Goal: Contribute content: Add original content to the website for others to see

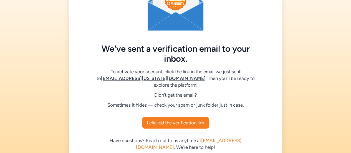
scroll to position [53, 0]
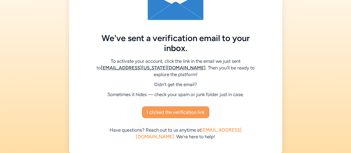
click at [194, 109] on span "I clicked the verification link" at bounding box center [176, 112] width 58 height 7
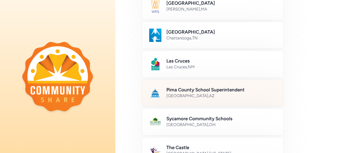
scroll to position [217, 0]
click at [189, 93] on div "[GEOGRAPHIC_DATA] , [GEOGRAPHIC_DATA]" at bounding box center [221, 96] width 110 height 6
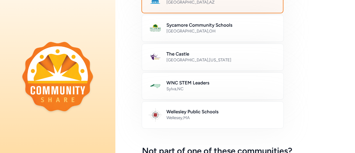
scroll to position [379, 0]
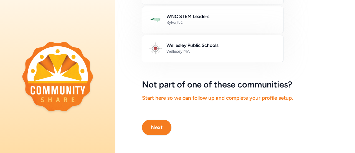
click at [152, 126] on button "Next" at bounding box center [156, 128] width 29 height 16
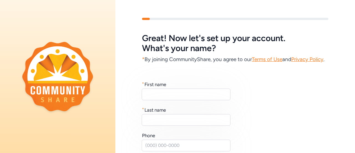
click at [164, 109] on div "* First name * Last name Phone We'll never display your phone number on your pu…" at bounding box center [235, 131] width 186 height 100
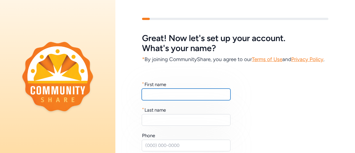
click at [159, 100] on input "text" at bounding box center [186, 94] width 89 height 12
type input "[PERSON_NAME]"
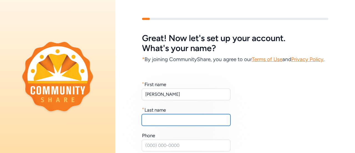
click at [158, 126] on input "text" at bounding box center [186, 120] width 89 height 12
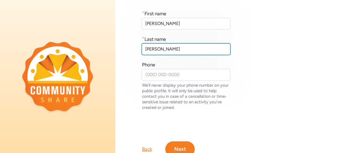
scroll to position [71, 0]
type input "[PERSON_NAME]"
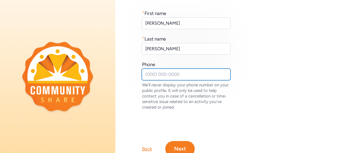
click at [159, 80] on input "text" at bounding box center [186, 75] width 89 height 12
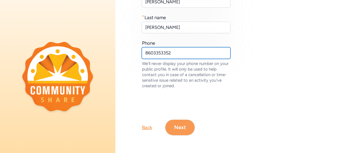
type input "8603353352"
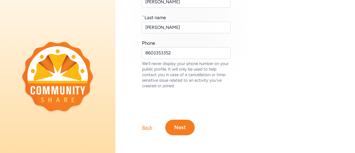
click at [179, 126] on button "Next" at bounding box center [179, 128] width 29 height 16
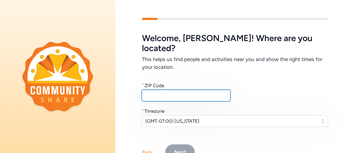
click at [155, 90] on input "text" at bounding box center [186, 96] width 89 height 12
type input "85749"
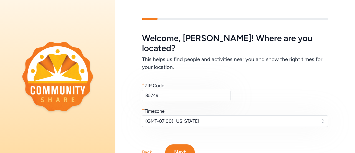
click at [174, 144] on button "Next" at bounding box center [179, 152] width 29 height 16
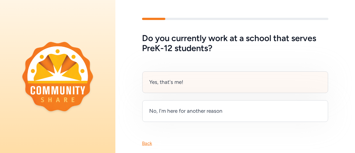
scroll to position [15, 0]
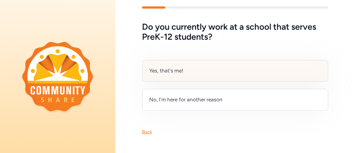
click at [222, 67] on div "Yes, that's me!" at bounding box center [235, 71] width 186 height 22
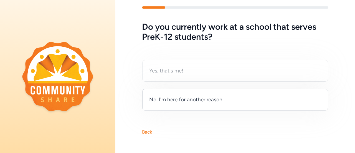
scroll to position [0, 0]
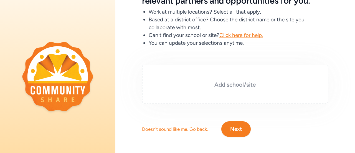
scroll to position [47, 0]
click at [229, 91] on div "Add school/site" at bounding box center [235, 84] width 186 height 39
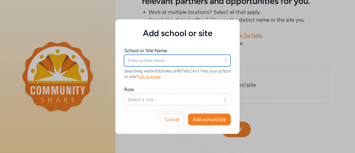
click at [165, 61] on input "text" at bounding box center [177, 61] width 107 height 12
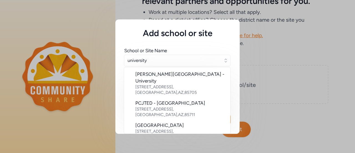
click at [163, 144] on div "[GEOGRAPHIC_DATA][US_STATE]" at bounding box center [180, 147] width 90 height 7
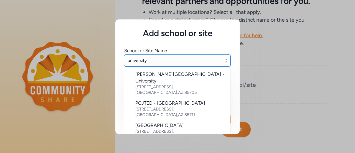
type input "[GEOGRAPHIC_DATA][US_STATE]"
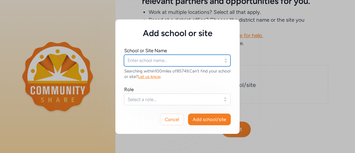
type input "[GEOGRAPHIC_DATA][US_STATE]"
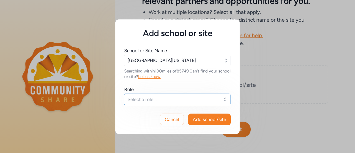
click at [205, 102] on span "Select a role..." at bounding box center [174, 99] width 92 height 7
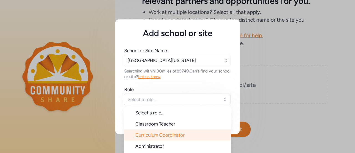
scroll to position [9, 0]
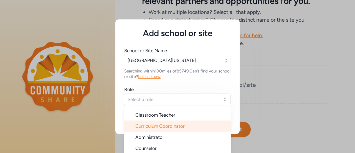
click at [186, 126] on li "Curriculum Coordinator" at bounding box center [177, 125] width 107 height 11
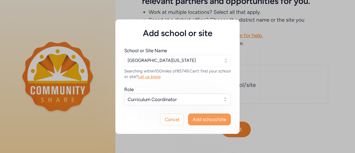
click at [211, 113] on button "Add school/site" at bounding box center [209, 119] width 43 height 12
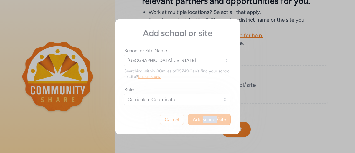
click at [211, 113] on div "Add school or site School or Site Name [GEOGRAPHIC_DATA][US_STATE] Searching wi…" at bounding box center [177, 76] width 124 height 114
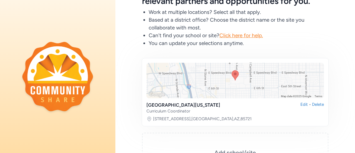
scroll to position [121, 0]
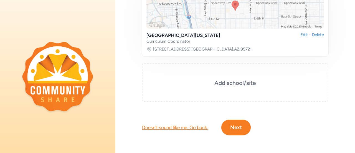
click at [234, 123] on button "Next" at bounding box center [235, 128] width 29 height 16
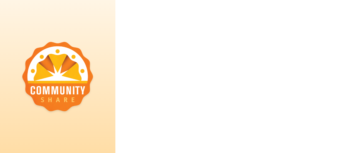
click at [234, 123] on div at bounding box center [235, 76] width 240 height 153
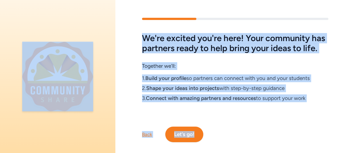
click at [190, 69] on div "We're excited you're here! Your community has partners ready to help bring your…" at bounding box center [235, 67] width 186 height 69
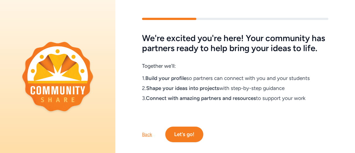
scroll to position [21, 0]
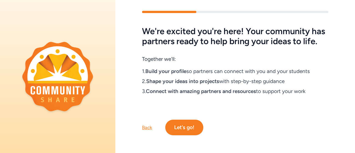
click at [185, 120] on button "Let's go!" at bounding box center [184, 128] width 38 height 16
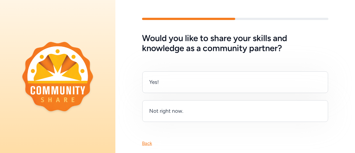
scroll to position [15, 0]
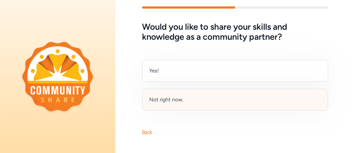
click at [199, 103] on div "Not right now." at bounding box center [235, 100] width 186 height 22
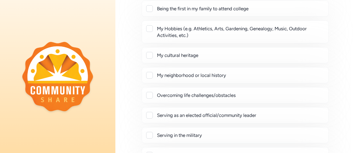
scroll to position [70, 0]
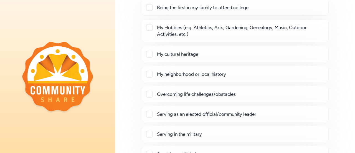
click at [149, 31] on div at bounding box center [149, 30] width 6 height 13
click at [149, 30] on div at bounding box center [149, 27] width 7 height 7
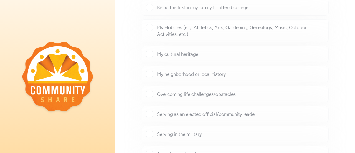
checkbox input "true"
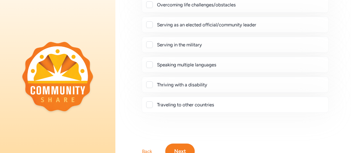
scroll to position [199, 0]
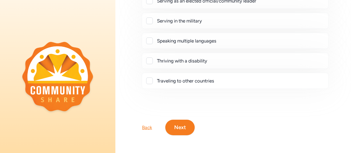
click at [188, 124] on button "Next" at bounding box center [179, 128] width 29 height 16
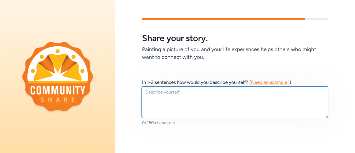
click at [179, 95] on textarea at bounding box center [235, 102] width 186 height 32
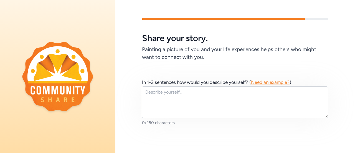
click at [220, 67] on div "In 1-2 sentences how would you describe yourself? ( Need an example? ) 0/250 ch…" at bounding box center [235, 102] width 240 height 82
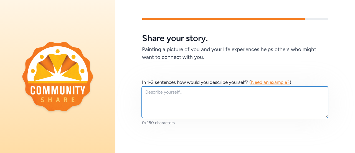
click at [183, 103] on textarea at bounding box center [235, 102] width 186 height 32
paste textarea "“As an Outreach Specialist with the [GEOGRAPHIC_DATA][US_STATE]’s Center for th…"
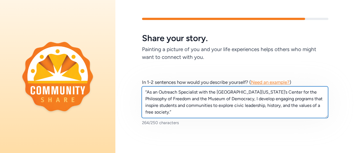
click at [147, 90] on textarea "“As an Outreach Specialist with the [GEOGRAPHIC_DATA][US_STATE]’s Center for th…" at bounding box center [235, 102] width 186 height 32
click at [164, 113] on textarea "As an Outreach Specialist with the [GEOGRAPHIC_DATA][US_STATE]’s Center for the…" at bounding box center [235, 102] width 186 height 32
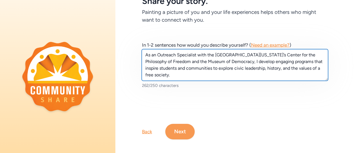
type textarea "As an Outreach Specialist with the [GEOGRAPHIC_DATA][US_STATE]’s Center for the…"
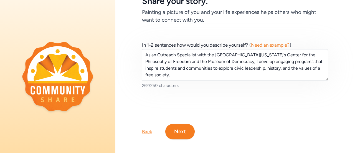
click at [176, 130] on button "Next" at bounding box center [179, 132] width 29 height 16
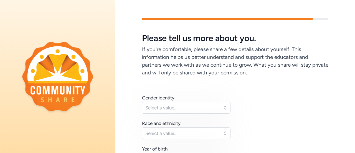
scroll to position [50, 0]
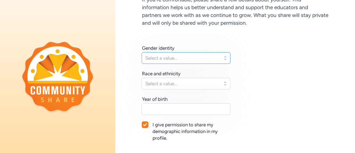
click at [169, 59] on span "Select a value..." at bounding box center [182, 58] width 74 height 7
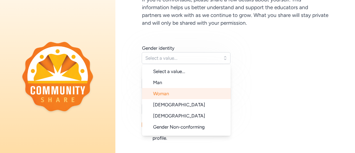
click at [163, 95] on span "Woman" at bounding box center [161, 94] width 16 height 6
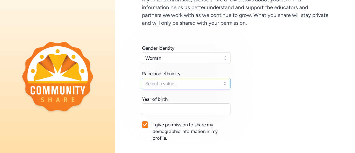
click at [157, 82] on span "Select a value..." at bounding box center [182, 83] width 74 height 7
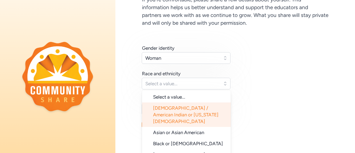
scroll to position [50, 0]
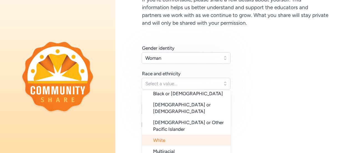
click at [163, 137] on span "White" at bounding box center [159, 140] width 12 height 6
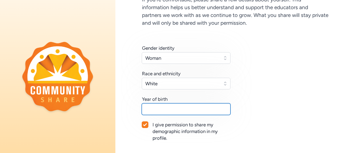
click at [170, 107] on input "text" at bounding box center [186, 109] width 89 height 12
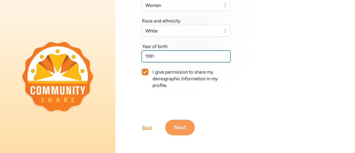
type input "1991"
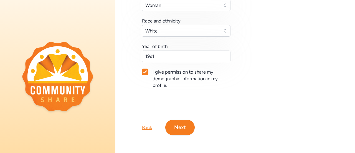
click at [181, 130] on button "Next" at bounding box center [179, 128] width 29 height 16
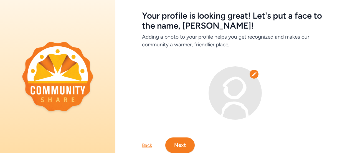
scroll to position [44, 0]
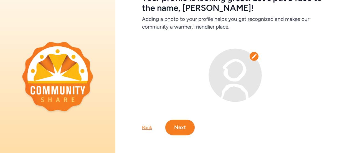
click at [257, 51] on div at bounding box center [235, 75] width 53 height 53
click at [251, 54] on icon at bounding box center [254, 57] width 6 height 6
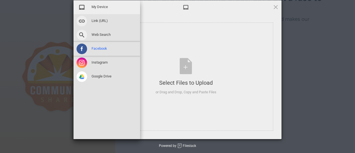
click at [100, 48] on span "Facebook" at bounding box center [100, 48] width 16 height 5
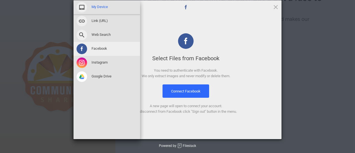
click at [90, 7] on div "My Device" at bounding box center [106, 7] width 67 height 14
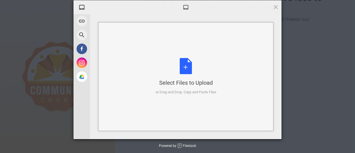
click at [181, 66] on div "Select Files to Upload or Drag and Drop, Copy and Paste Files" at bounding box center [186, 76] width 61 height 37
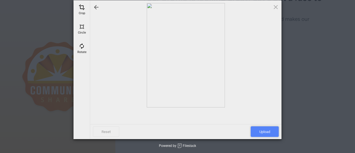
click at [267, 133] on span "Upload" at bounding box center [265, 131] width 28 height 11
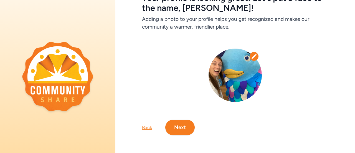
click at [184, 126] on button "Next" at bounding box center [179, 128] width 29 height 16
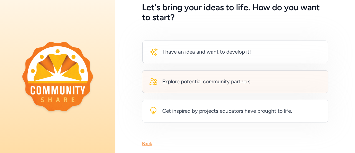
scroll to position [29, 0]
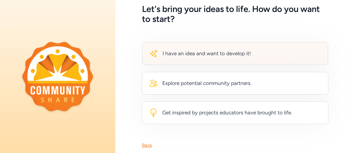
click at [205, 60] on div "I have an idea and want to develop it!" at bounding box center [235, 53] width 186 height 23
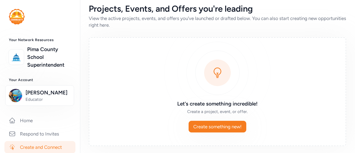
scroll to position [7, 0]
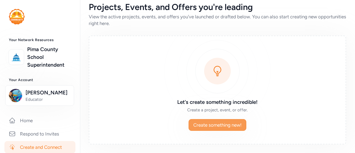
click at [219, 126] on span "Create something new!" at bounding box center [217, 124] width 48 height 7
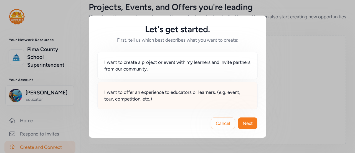
click at [158, 98] on span "I want to offer an experience to educators or learners. (e.g. event, tour, comp…" at bounding box center [177, 95] width 146 height 13
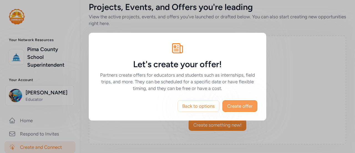
click at [230, 104] on span "Create offer" at bounding box center [240, 106] width 26 height 7
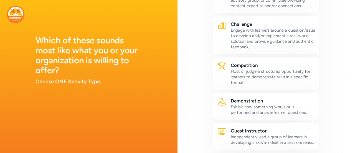
scroll to position [55, 0]
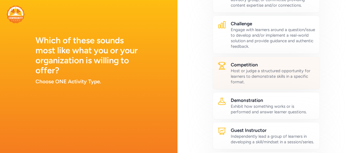
click at [296, 71] on div "Host or judge a structured opportunity for learners to demonstrate skills in a …" at bounding box center [273, 76] width 84 height 17
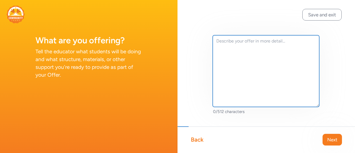
click at [256, 48] on textarea at bounding box center [266, 71] width 107 height 72
paste textarea "lo ipsu do sitame consectetur ad elitsed doe tempor incid utlaboreet do mag ali…"
type textarea "lo ipsu do sitame consectetur ad elitsed doe tempor incid utlaboreet do mag ali…"
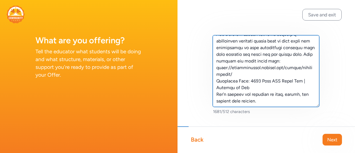
scroll to position [244, 0]
click at [251, 61] on textarea at bounding box center [266, 71] width 107 height 72
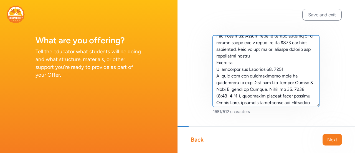
scroll to position [0, 0]
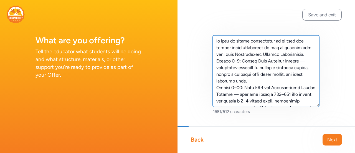
click at [223, 41] on textarea at bounding box center [266, 71] width 107 height 72
drag, startPoint x: 274, startPoint y: 98, endPoint x: 199, endPoint y: 19, distance: 108.7
click at [199, 19] on div "1681/512 characters" at bounding box center [267, 84] width 178 height 168
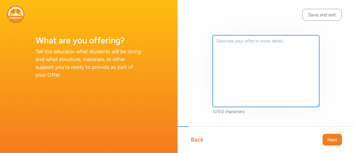
paste textarea "Lore ips Dol Sitamet Consecte Adi Elitseddoe te Incidid’u Laboree Dolore mag al…"
type textarea "Lore ips Dol Sitamet Consecte Adi Elitseddoe te Incidid’u Laboree Dolore mag al…"
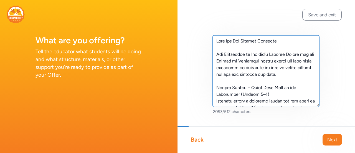
drag, startPoint x: 285, startPoint y: 106, endPoint x: 195, endPoint y: 11, distance: 130.9
click at [195, 11] on div "2093/512 characters" at bounding box center [267, 84] width 178 height 168
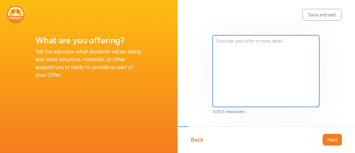
paste textarea "The [GEOGRAPHIC_DATA][US_STATE]’s Freedom Center and Museum of Democracy invite…"
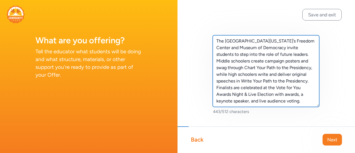
click at [272, 97] on textarea "The [GEOGRAPHIC_DATA][US_STATE]’s Freedom Center and Museum of Democracy invite…" at bounding box center [266, 71] width 107 height 72
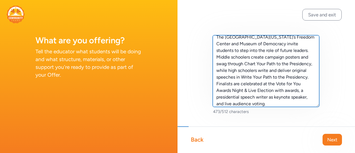
click at [272, 97] on textarea "The [GEOGRAPHIC_DATA][US_STATE]’s Freedom Center and Museum of Democracy invite…" at bounding box center [266, 71] width 107 height 72
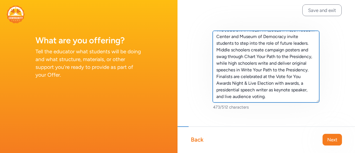
scroll to position [5, 0]
click at [301, 94] on textarea "The [GEOGRAPHIC_DATA][US_STATE]’s Freedom Center and Museum of Democracy invite…" at bounding box center [266, 67] width 107 height 72
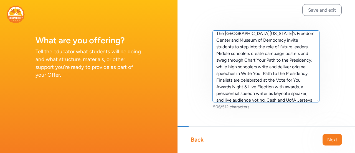
scroll to position [13, 0]
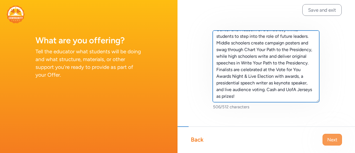
type textarea "The [GEOGRAPHIC_DATA][US_STATE]’s Freedom Center and Museum of Democracy invite…"
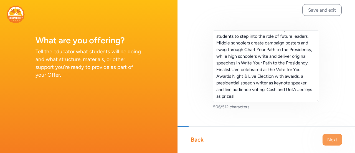
click at [326, 137] on button "Next" at bounding box center [332, 140] width 19 height 12
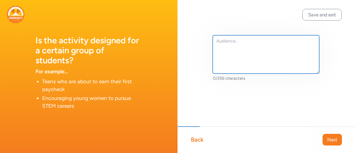
click at [240, 45] on textarea at bounding box center [266, 54] width 107 height 38
type textarea "T"
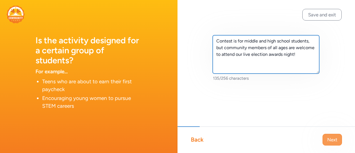
type textarea "Contest is for middle and high school students, but community members of all ag…"
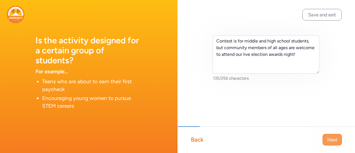
click at [331, 135] on button "Next" at bounding box center [332, 140] width 19 height 12
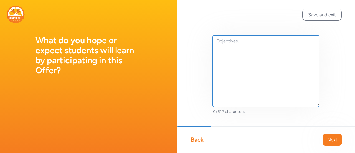
click at [235, 50] on textarea at bounding box center [266, 71] width 107 height 72
paste textarea "These contests aim to spark civic engagement, creativity, and leadership in stu…"
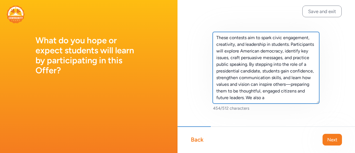
scroll to position [11, 0]
drag, startPoint x: 290, startPoint y: 92, endPoint x: 303, endPoint y: 102, distance: 16.3
click at [303, 102] on textarea "These contests aim to spark civic engagement, creativity, and leadership in stu…" at bounding box center [266, 68] width 107 height 72
paste textarea "Teachers who support student entries will also be entered into a raffle as a th…"
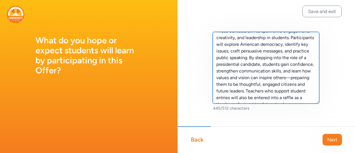
scroll to position [24, 0]
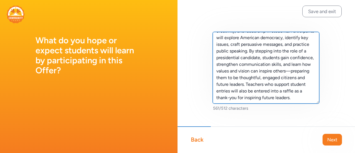
click at [303, 102] on textarea "These contests aim to spark civic engagement, creativity, and leadership in stu…" at bounding box center [266, 68] width 107 height 72
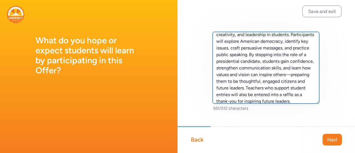
scroll to position [10, 0]
click at [233, 88] on textarea "These contests aim to spark civic engagement, creativity, and leadership in stu…" at bounding box center [266, 68] width 107 height 72
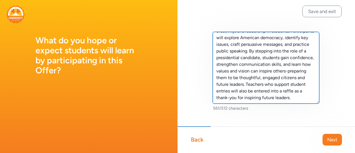
scroll to position [23, 0]
drag, startPoint x: 287, startPoint y: 82, endPoint x: 231, endPoint y: 75, distance: 56.2
click at [231, 75] on textarea "These contests aim to spark civic engagement, creativity, and leadership in stu…" at bounding box center [266, 68] width 107 height 72
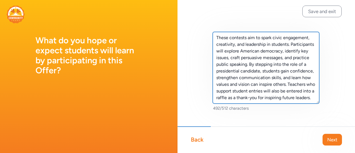
scroll to position [4, 0]
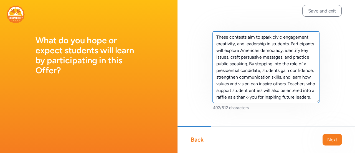
click at [290, 93] on textarea "These contests aim to spark civic engagement, creativity, and leadership in stu…" at bounding box center [266, 67] width 107 height 72
click at [287, 95] on textarea "These contests aim to spark civic engagement, creativity, and leadership in stu…" at bounding box center [266, 67] width 107 height 72
click at [266, 85] on textarea "These contests aim to spark civic engagement, creativity, and leadership in stu…" at bounding box center [266, 67] width 107 height 72
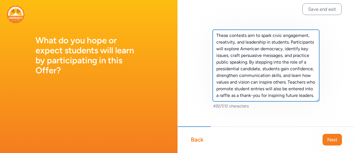
scroll to position [0, 0]
type textarea "These contests aim to spark civic engagement, creativity, and leadership in stu…"
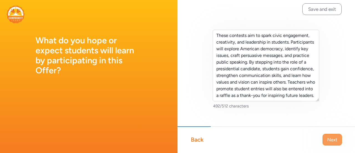
click at [329, 141] on span "Next" at bounding box center [332, 139] width 10 height 7
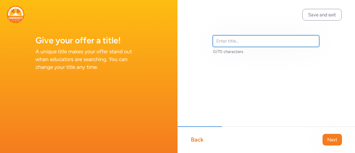
click at [231, 42] on input "text" at bounding box center [266, 41] width 107 height 12
click at [239, 41] on input "Vote for You" at bounding box center [266, 41] width 107 height 12
type input "Vote YOU for President"
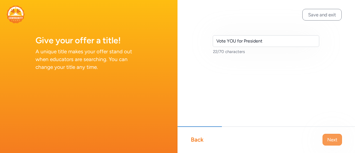
click at [333, 141] on span "Next" at bounding box center [332, 139] width 10 height 7
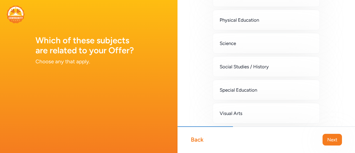
scroll to position [189, 0]
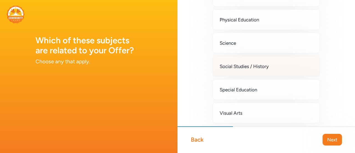
click at [226, 69] on span "Social Studies / History" at bounding box center [244, 66] width 49 height 7
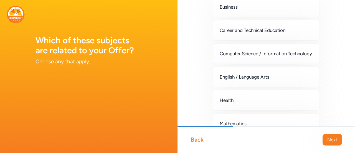
scroll to position [38, 0]
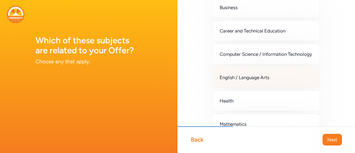
click at [219, 78] on div "English / Language Arts" at bounding box center [266, 77] width 107 height 21
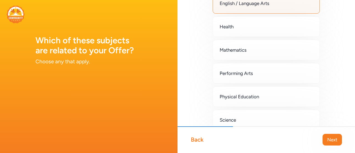
scroll to position [53, 0]
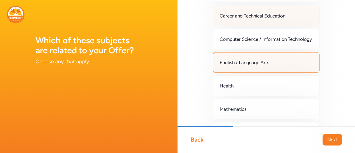
click at [233, 19] on div "Career and Technical Education" at bounding box center [266, 16] width 107 height 21
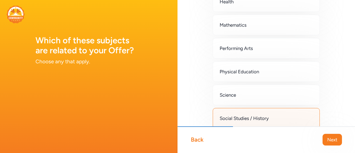
scroll to position [137, 0]
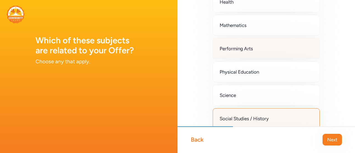
click at [232, 52] on span "Performing Arts" at bounding box center [236, 48] width 33 height 7
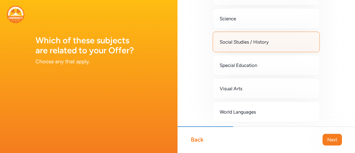
scroll to position [240, 0]
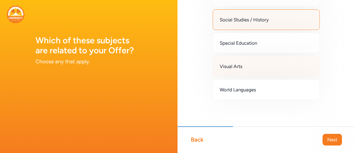
click at [240, 62] on div "Visual Arts" at bounding box center [266, 66] width 107 height 21
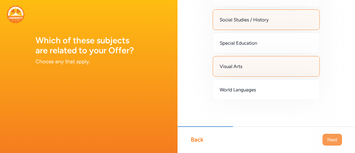
click at [332, 138] on span "Next" at bounding box center [332, 139] width 10 height 7
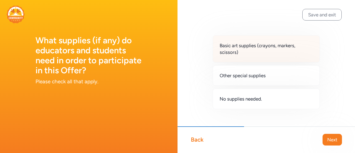
click at [261, 51] on span "Basic art supplies (crayons, markers, scissors)" at bounding box center [266, 48] width 93 height 13
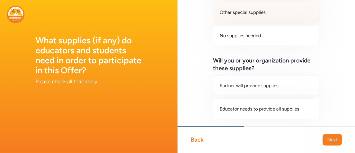
scroll to position [81, 0]
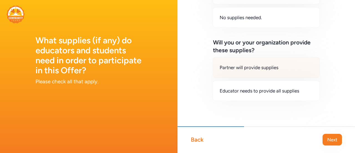
click at [263, 75] on div "Partner will provide supplies" at bounding box center [266, 67] width 107 height 21
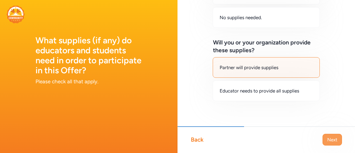
click at [329, 136] on span "Next" at bounding box center [332, 139] width 10 height 7
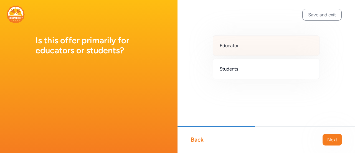
click at [235, 49] on div "Educator" at bounding box center [266, 45] width 107 height 21
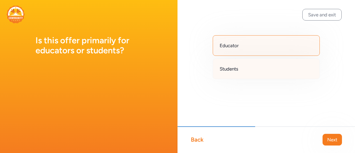
click at [239, 69] on div "Students" at bounding box center [266, 69] width 107 height 21
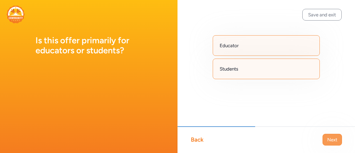
click at [334, 140] on span "Next" at bounding box center [332, 139] width 10 height 7
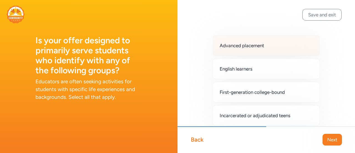
click at [238, 42] on span "Advanced placement" at bounding box center [242, 45] width 44 height 7
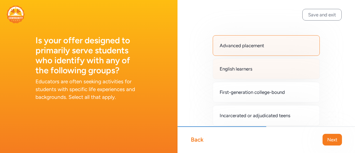
click at [238, 69] on span "English learners" at bounding box center [236, 68] width 33 height 7
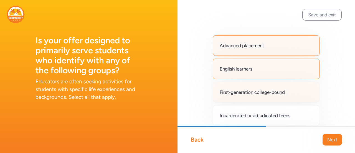
click at [245, 93] on span "First-generation college-bound" at bounding box center [252, 92] width 65 height 7
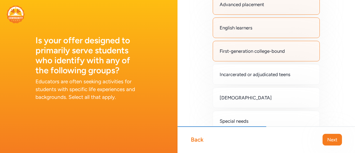
scroll to position [47, 0]
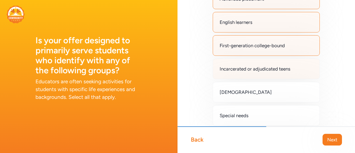
click at [248, 64] on div "Incarcerated or adjudicated teens" at bounding box center [266, 69] width 107 height 21
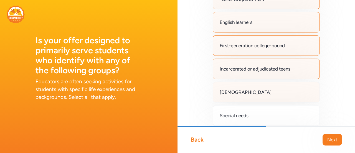
click at [248, 94] on div "[DEMOGRAPHIC_DATA]" at bounding box center [266, 92] width 107 height 21
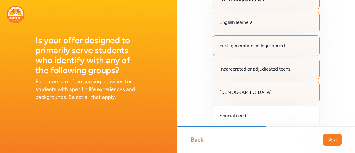
scroll to position [117, 0]
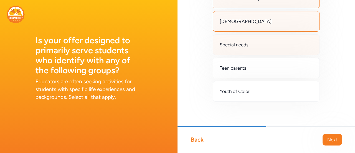
click at [256, 43] on div "Special needs" at bounding box center [266, 44] width 107 height 21
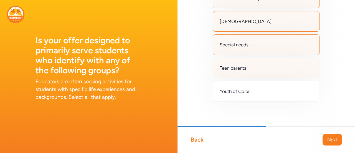
click at [254, 70] on div "Teen parents" at bounding box center [266, 68] width 107 height 21
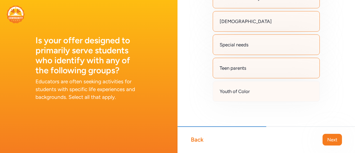
click at [251, 94] on div "Youth of Color" at bounding box center [266, 91] width 107 height 21
click at [330, 138] on span "Next" at bounding box center [332, 139] width 10 height 7
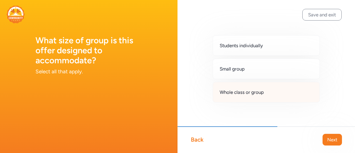
click at [250, 90] on span "Whole class or group" at bounding box center [242, 92] width 44 height 7
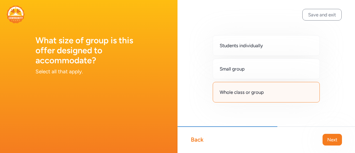
click at [238, 67] on span "Small group" at bounding box center [232, 68] width 25 height 7
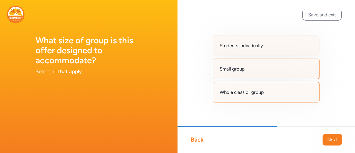
click at [246, 45] on span "Students individually" at bounding box center [241, 45] width 43 height 7
click at [332, 138] on span "Next" at bounding box center [332, 139] width 10 height 7
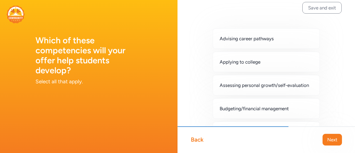
scroll to position [6, 0]
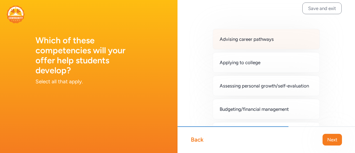
click at [242, 39] on span "Advising career pathways" at bounding box center [247, 39] width 54 height 7
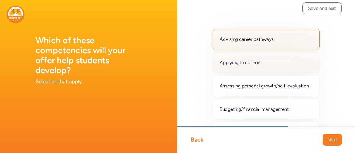
click at [241, 63] on span "Applying to college" at bounding box center [240, 62] width 41 height 7
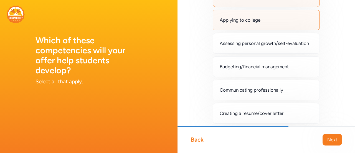
scroll to position [65, 0]
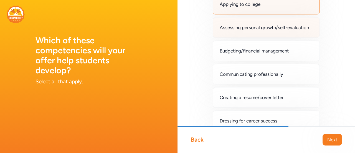
click at [240, 31] on span "Assessing personal growth/self-evaluation" at bounding box center [264, 27] width 89 height 7
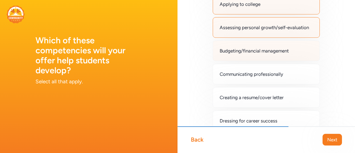
scroll to position [93, 0]
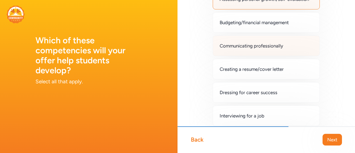
click at [249, 49] on span "Communicating professionally" at bounding box center [252, 45] width 64 height 7
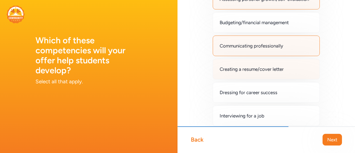
click at [246, 79] on div "Creating a resume/cover letter" at bounding box center [266, 69] width 107 height 21
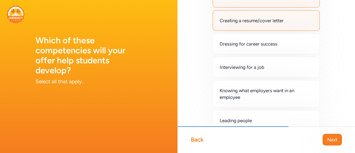
scroll to position [145, 0]
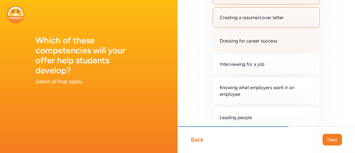
click at [249, 42] on div "Dressing for career success" at bounding box center [266, 41] width 107 height 21
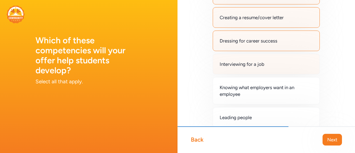
click at [246, 67] on span "Interviewing for a job" at bounding box center [242, 64] width 45 height 7
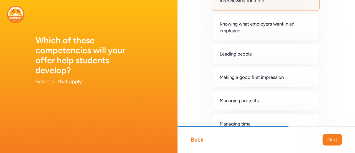
scroll to position [208, 0]
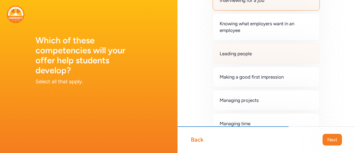
click at [254, 50] on div "Leading people" at bounding box center [266, 53] width 107 height 21
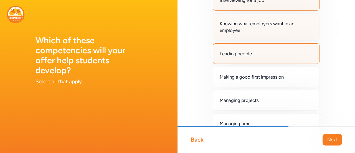
click at [250, 29] on span "Knowing what employers want in an employee" at bounding box center [266, 26] width 93 height 13
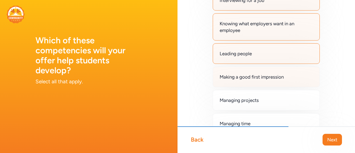
click at [250, 85] on div "Making a good first impression" at bounding box center [266, 77] width 107 height 21
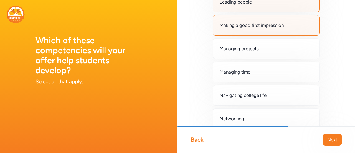
scroll to position [267, 0]
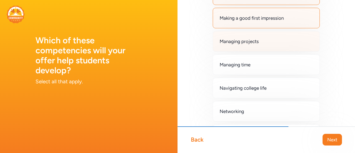
click at [251, 51] on div "Managing projects" at bounding box center [266, 41] width 107 height 21
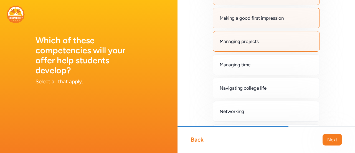
click at [254, 80] on div "Advising career pathways Applying to college Assessing personal growth/self-eva…" at bounding box center [266, 14] width 107 height 493
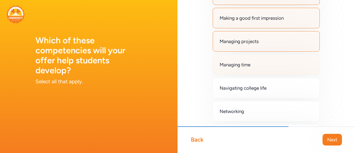
click at [252, 75] on div "Managing time" at bounding box center [266, 64] width 107 height 21
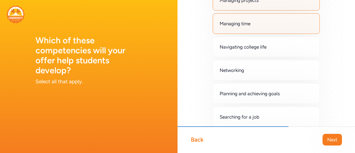
scroll to position [316, 0]
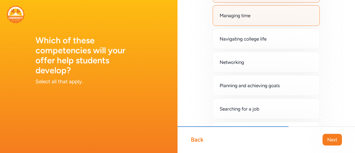
click at [252, 72] on div "Networking" at bounding box center [266, 62] width 107 height 21
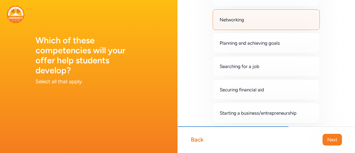
scroll to position [359, 0]
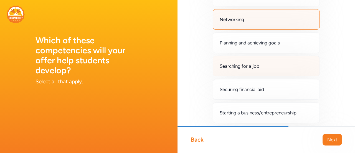
click at [249, 69] on span "Searching for a job" at bounding box center [240, 66] width 40 height 7
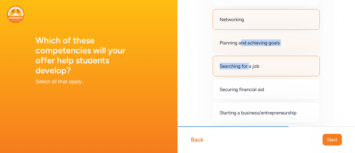
drag, startPoint x: 249, startPoint y: 70, endPoint x: 241, endPoint y: 51, distance: 20.2
click at [241, 51] on div "Planning and achieving goals" at bounding box center [266, 42] width 107 height 21
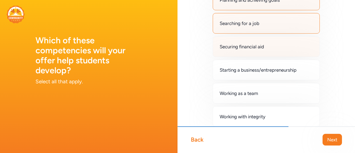
scroll to position [403, 0]
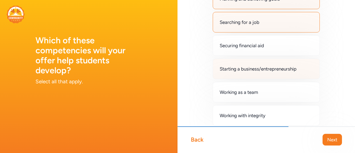
click at [266, 71] on span "Starting a business/entrepreneurship" at bounding box center [258, 68] width 77 height 7
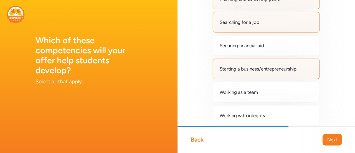
scroll to position [431, 0]
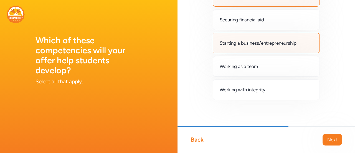
click at [266, 71] on div "Working as a team" at bounding box center [266, 66] width 107 height 21
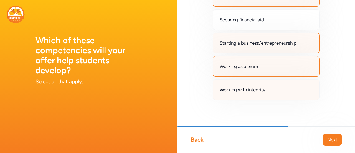
click at [265, 92] on span "Working with integrity" at bounding box center [243, 89] width 46 height 7
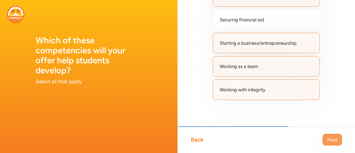
click at [331, 141] on span "Next" at bounding box center [332, 139] width 10 height 7
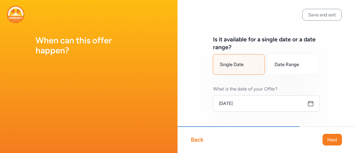
click at [309, 105] on icon at bounding box center [310, 103] width 7 height 7
click at [308, 105] on icon at bounding box center [310, 103] width 7 height 7
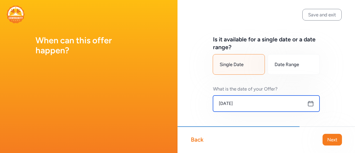
click at [242, 102] on input "[DATE]" at bounding box center [266, 103] width 107 height 16
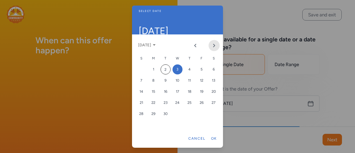
click at [210, 45] on button "Next month" at bounding box center [214, 45] width 11 height 11
click at [196, 45] on icon "Previous month" at bounding box center [195, 45] width 4 height 4
click at [199, 95] on div "14" at bounding box center [202, 92] width 10 height 10
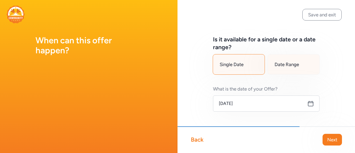
click at [277, 65] on span "Date Range" at bounding box center [287, 64] width 24 height 7
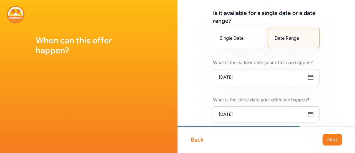
scroll to position [29, 0]
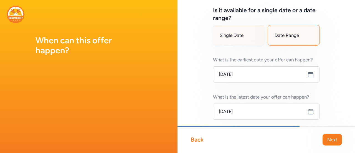
click at [229, 41] on div "Single Date" at bounding box center [239, 35] width 52 height 21
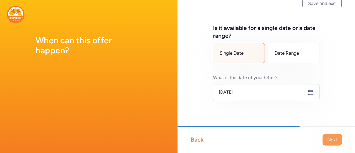
click at [335, 143] on button "Next" at bounding box center [332, 140] width 19 height 12
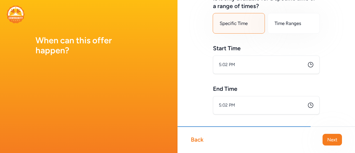
scroll to position [8, 0]
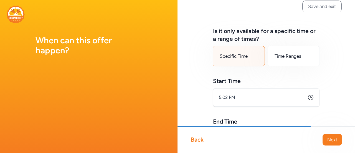
click at [197, 141] on div "Back" at bounding box center [197, 140] width 13 height 8
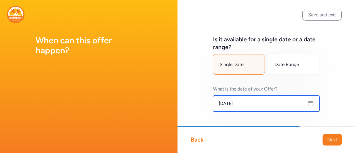
click at [252, 108] on input "[DATE]" at bounding box center [266, 103] width 107 height 16
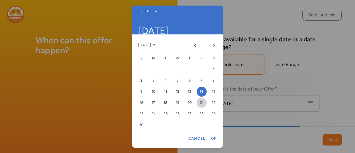
click at [204, 105] on div "21" at bounding box center [202, 103] width 10 height 10
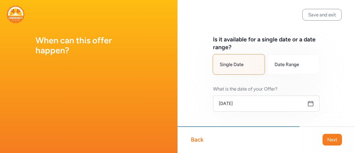
click at [335, 146] on div "Back Next" at bounding box center [267, 139] width 178 height 27
click at [334, 145] on button "Next" at bounding box center [332, 140] width 19 height 12
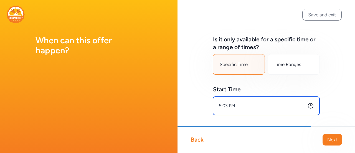
click at [245, 101] on input "5:03 PM" at bounding box center [266, 106] width 107 height 18
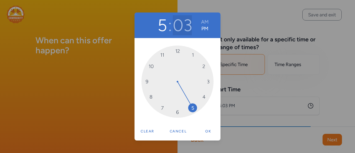
click at [183, 27] on button "03" at bounding box center [182, 25] width 19 height 20
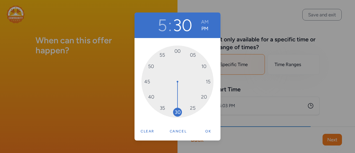
drag, startPoint x: 188, startPoint y: 55, endPoint x: 180, endPoint y: 111, distance: 56.9
click at [202, 129] on button "Ok" at bounding box center [208, 131] width 18 height 11
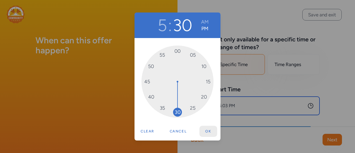
type input "5:30 PM"
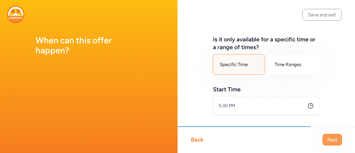
click at [332, 139] on span "Next" at bounding box center [332, 139] width 10 height 7
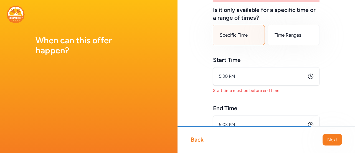
scroll to position [99, 0]
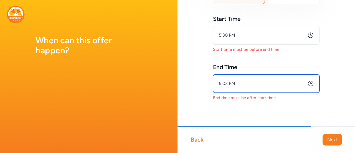
click at [238, 83] on input "5:03 PM" at bounding box center [266, 83] width 107 height 18
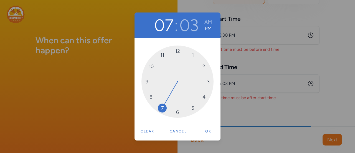
drag, startPoint x: 193, startPoint y: 107, endPoint x: 158, endPoint y: 110, distance: 35.4
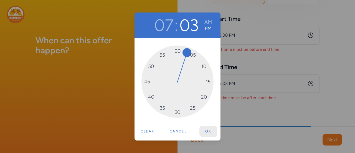
click at [207, 131] on button "Ok" at bounding box center [208, 131] width 18 height 11
type input "7:03 PM"
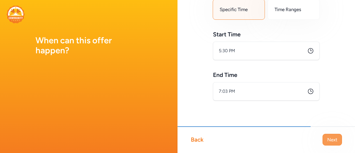
click at [333, 140] on span "Next" at bounding box center [332, 139] width 10 height 7
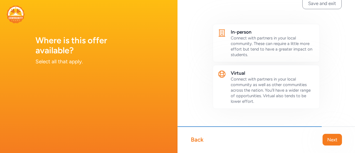
scroll to position [12, 0]
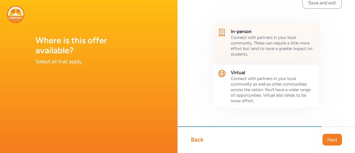
click at [251, 45] on span "Connect with partners in your local community. These can require a little more …" at bounding box center [272, 46] width 82 height 22
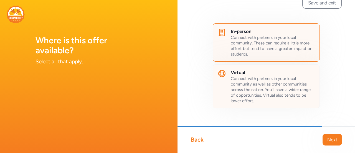
click at [281, 85] on span "Connect with partners in your local community as well as other communities acro…" at bounding box center [271, 89] width 80 height 27
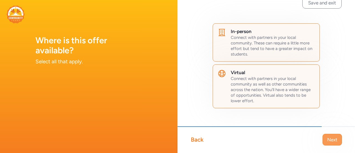
click at [327, 138] on span "Next" at bounding box center [332, 139] width 10 height 7
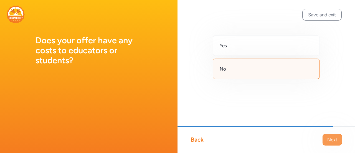
click at [332, 140] on span "Next" at bounding box center [332, 139] width 10 height 7
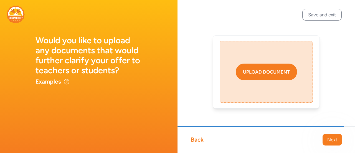
click at [249, 73] on div "Upload document" at bounding box center [266, 72] width 47 height 7
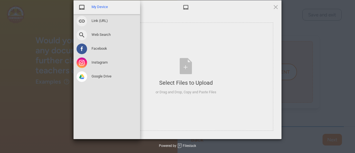
click at [95, 5] on span "My Device" at bounding box center [100, 6] width 16 height 5
click at [90, 7] on div "My Device" at bounding box center [106, 7] width 67 height 14
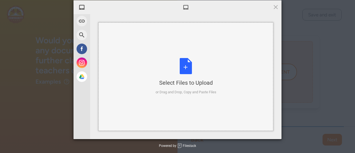
click at [178, 71] on div "Select Files to Upload or Drag and Drop, Copy and Paste Files" at bounding box center [186, 76] width 61 height 37
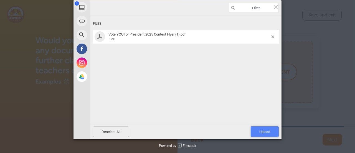
click at [271, 133] on span "Upload 1" at bounding box center [265, 131] width 28 height 11
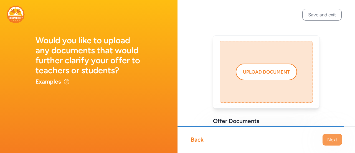
click at [333, 142] on span "Next" at bounding box center [332, 139] width 10 height 7
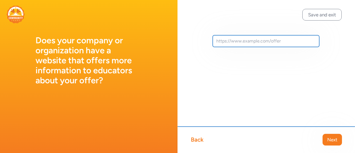
click at [229, 39] on input "text" at bounding box center [266, 41] width 107 height 12
paste input "[URL][DOMAIN_NAME][US_STATE]"
type input "[URL][DOMAIN_NAME][US_STATE]"
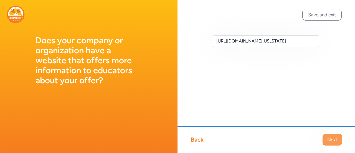
click at [335, 141] on span "Next" at bounding box center [332, 139] width 10 height 7
